Goal: Find specific page/section: Find specific page/section

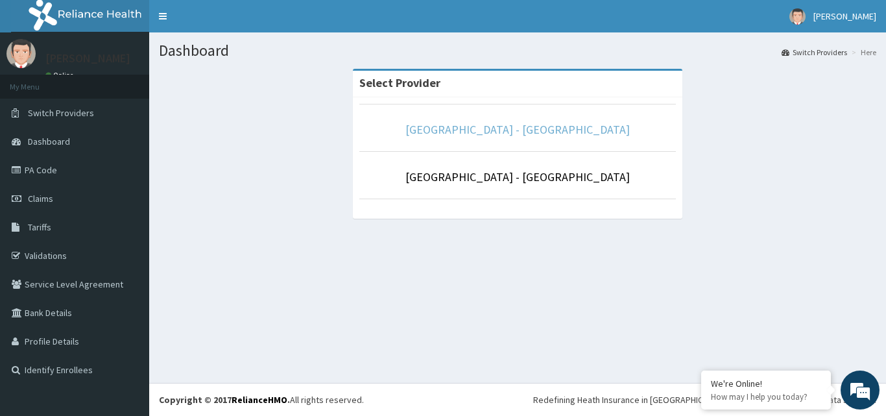
click at [473, 129] on link "[GEOGRAPHIC_DATA] - [GEOGRAPHIC_DATA]" at bounding box center [517, 129] width 224 height 15
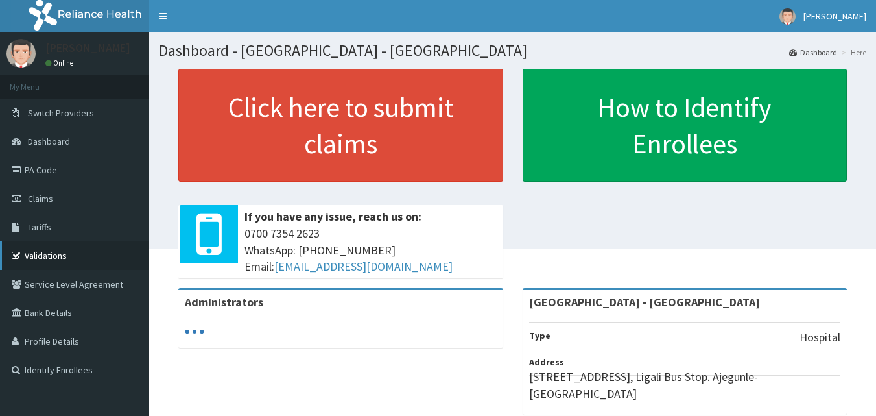
click at [32, 255] on link "Validations" at bounding box center [74, 255] width 149 height 29
